Goal: Transaction & Acquisition: Purchase product/service

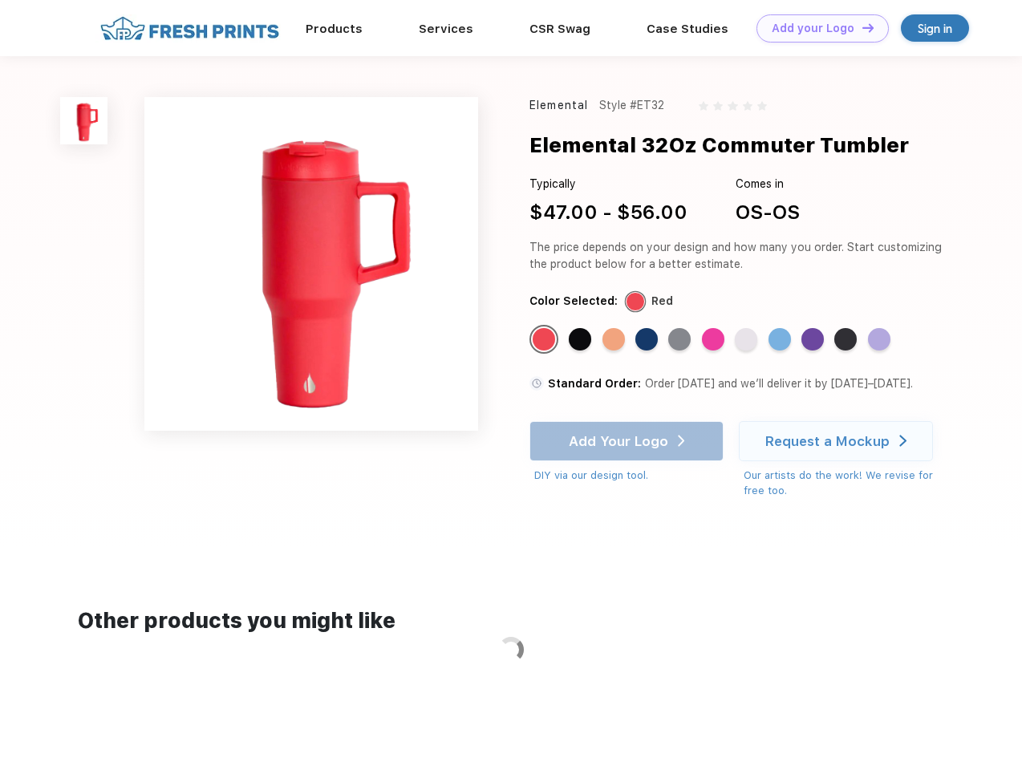
click at [816, 28] on link "Add your Logo Design Tool" at bounding box center [822, 28] width 132 height 28
click at [0, 0] on div "Design Tool" at bounding box center [0, 0] width 0 height 0
click at [860, 27] on link "Add your Logo Design Tool" at bounding box center [822, 28] width 132 height 28
click at [84, 120] on img at bounding box center [83, 120] width 47 height 47
click at [545, 340] on div "Standard Color" at bounding box center [543, 339] width 22 height 22
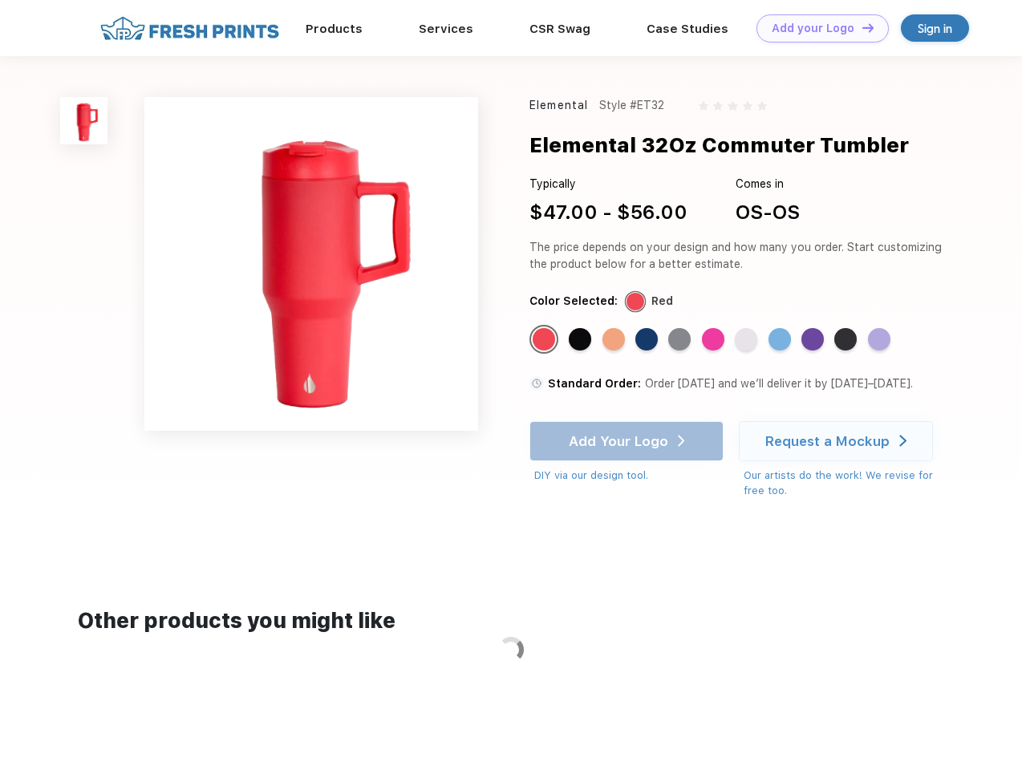
click at [581, 340] on div "Standard Color" at bounding box center [580, 339] width 22 height 22
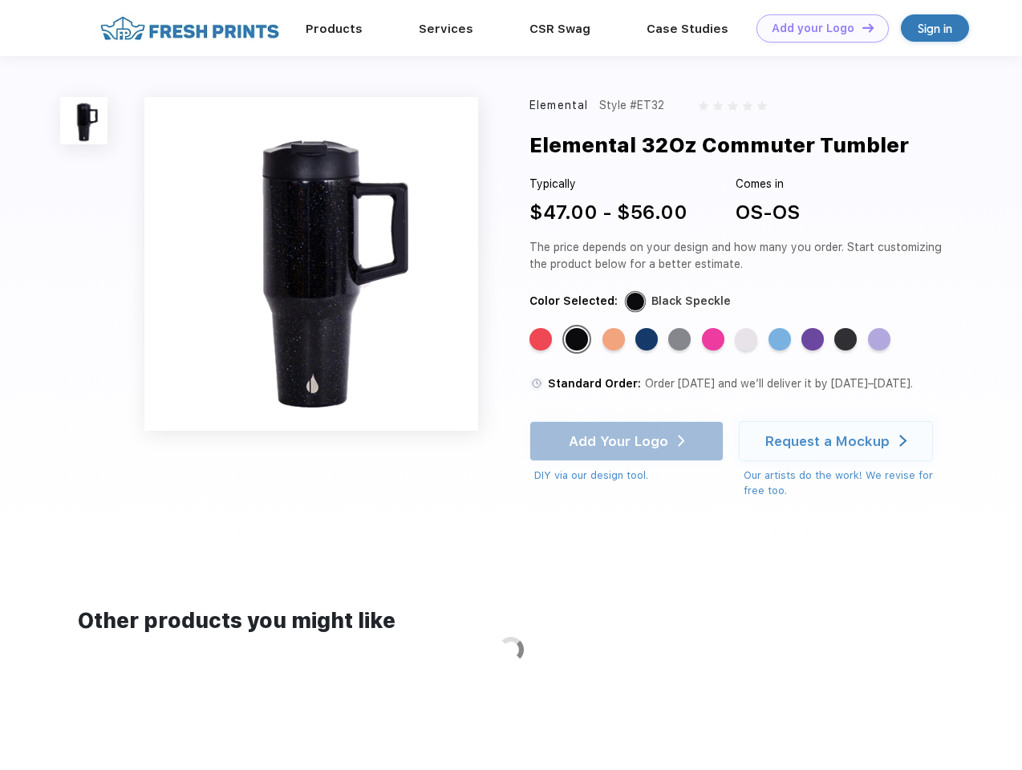
click at [615, 340] on div "Standard Color" at bounding box center [613, 339] width 22 height 22
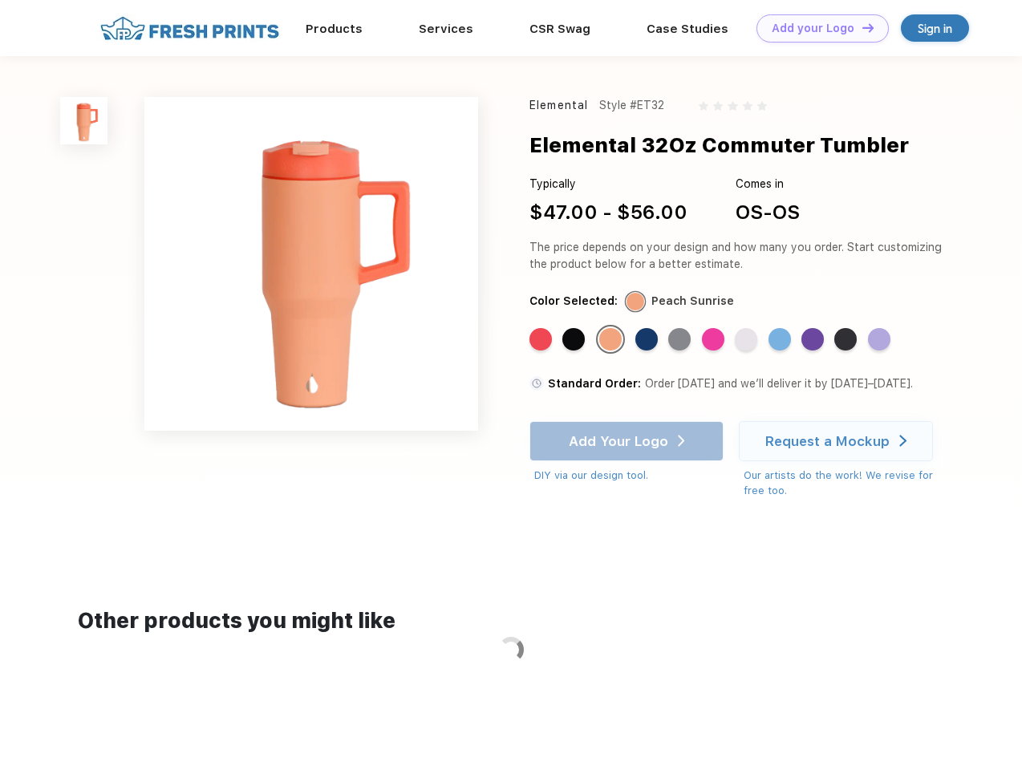
click at [648, 340] on div "Standard Color" at bounding box center [646, 339] width 22 height 22
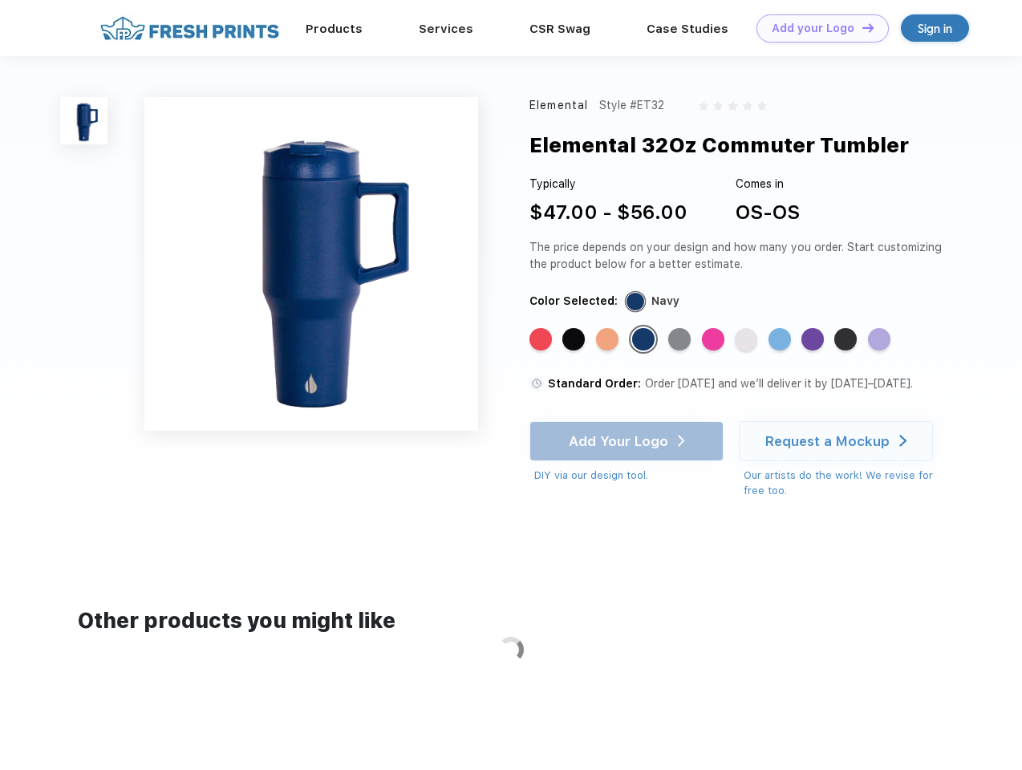
click at [681, 340] on div "Standard Color" at bounding box center [679, 339] width 22 height 22
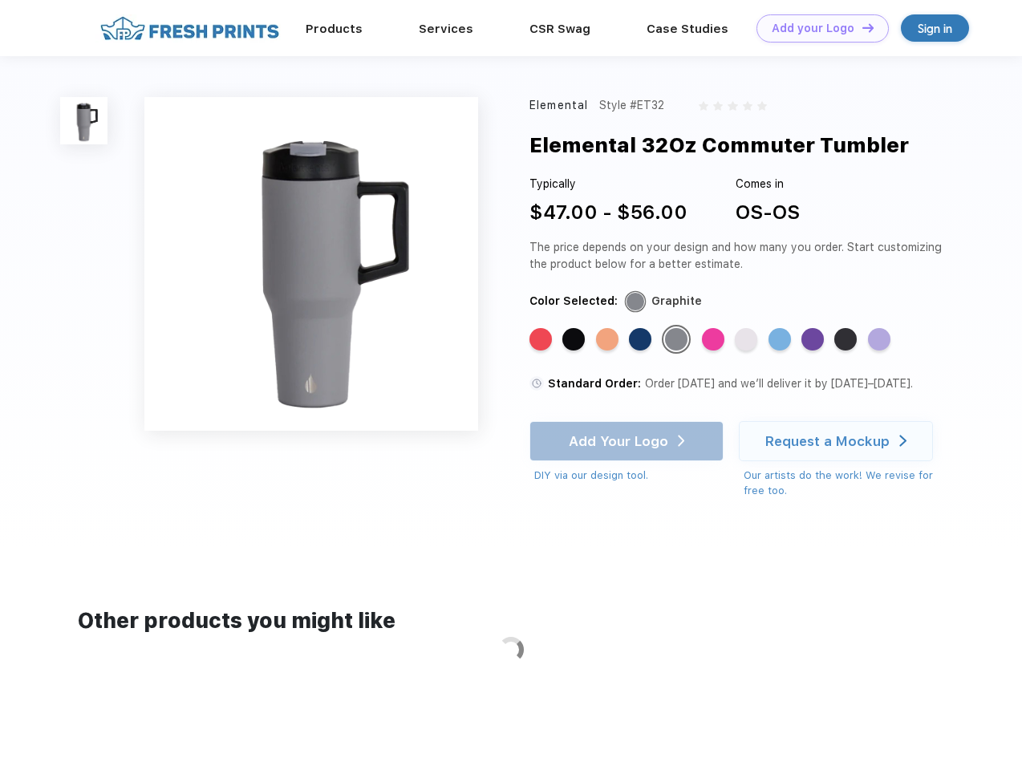
click at [715, 340] on div "Standard Color" at bounding box center [713, 339] width 22 height 22
